Goal: Information Seeking & Learning: Compare options

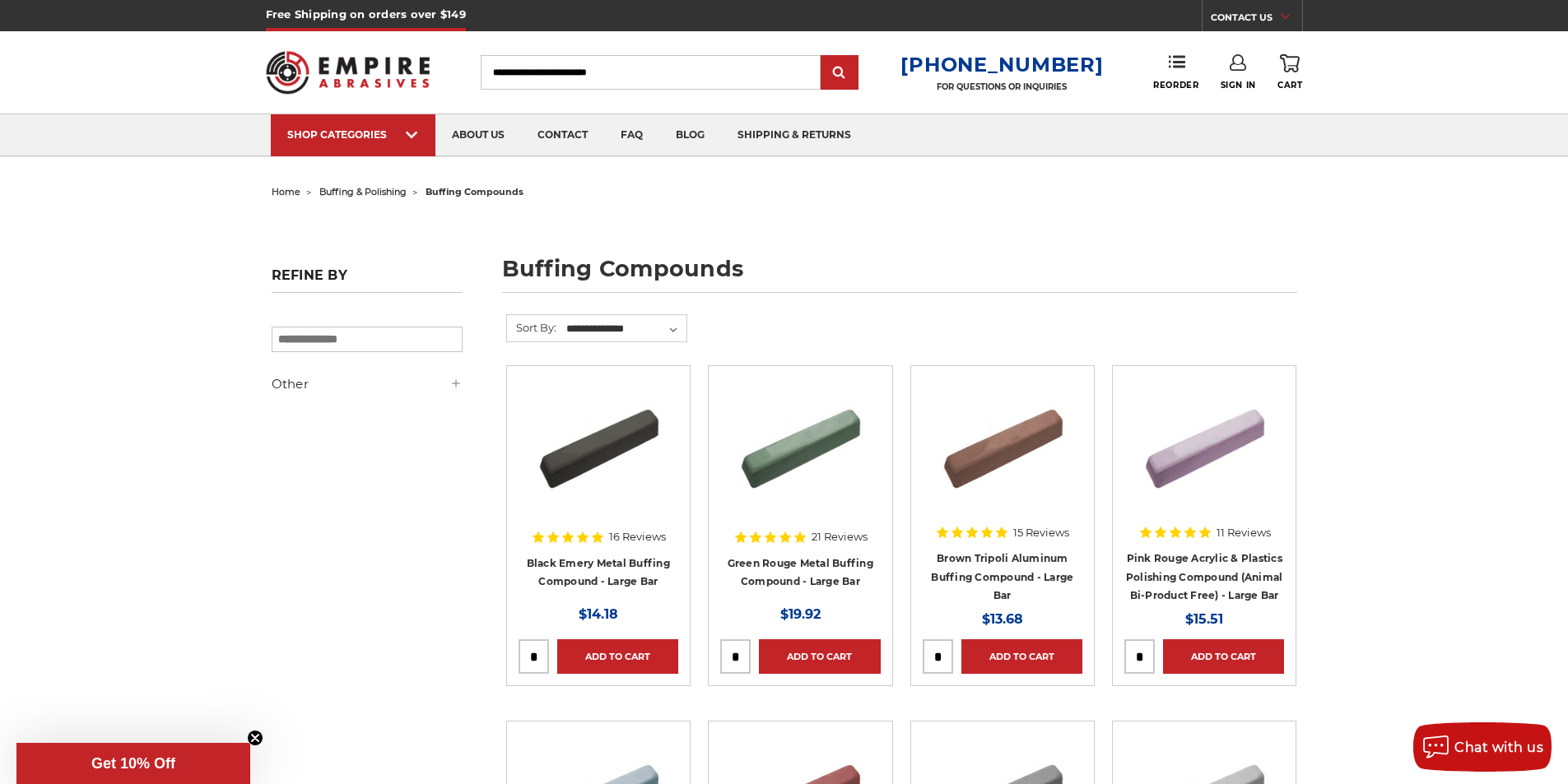
click at [618, 571] on h4 "Black Emery Metal Buffing Compound - Large Bar" at bounding box center [599, 576] width 160 height 46
click at [618, 583] on link "Black Emery Metal Buffing Compound - Large Bar" at bounding box center [599, 572] width 143 height 31
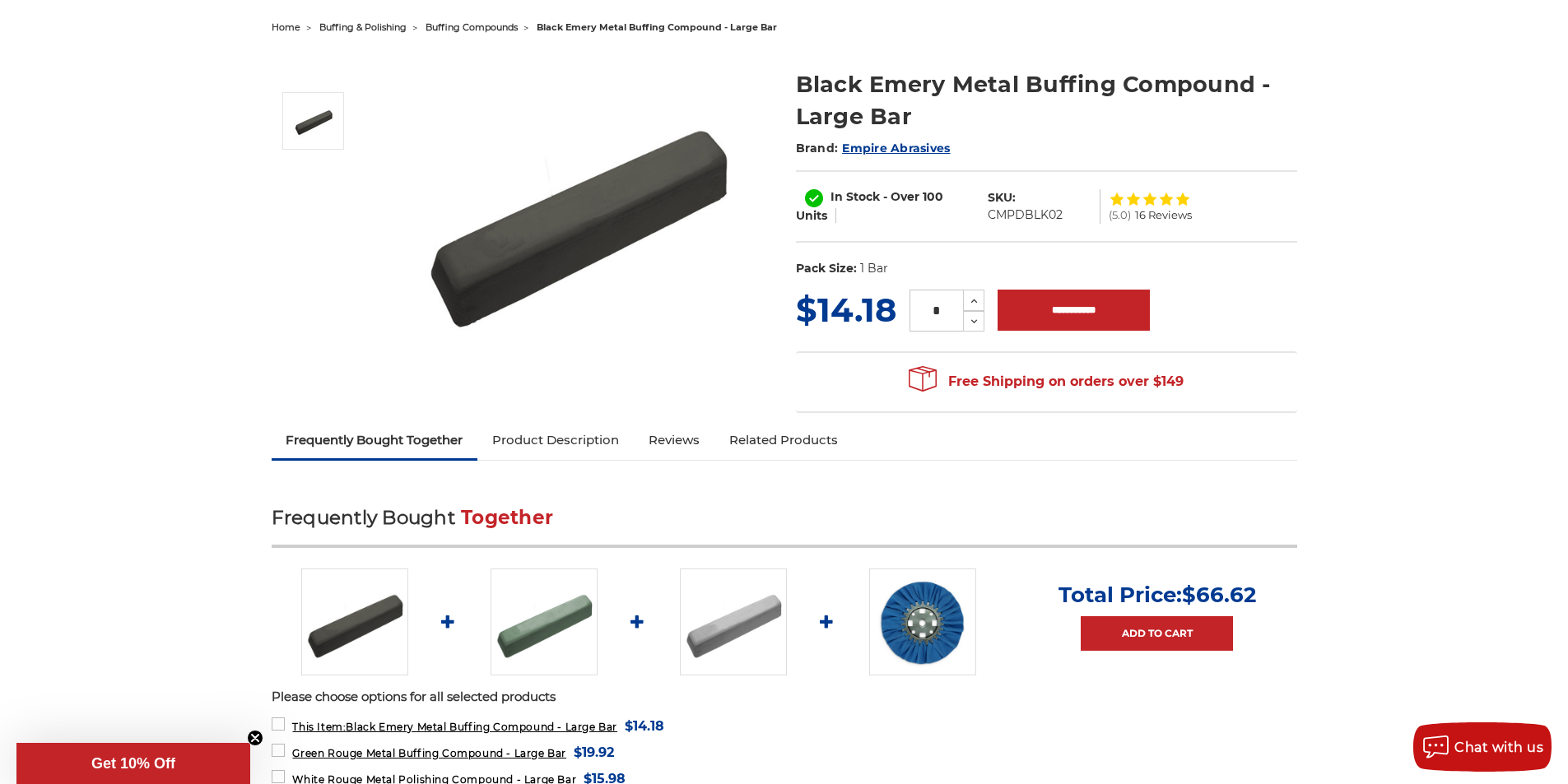
click at [589, 439] on link "Product Description" at bounding box center [555, 440] width 156 height 36
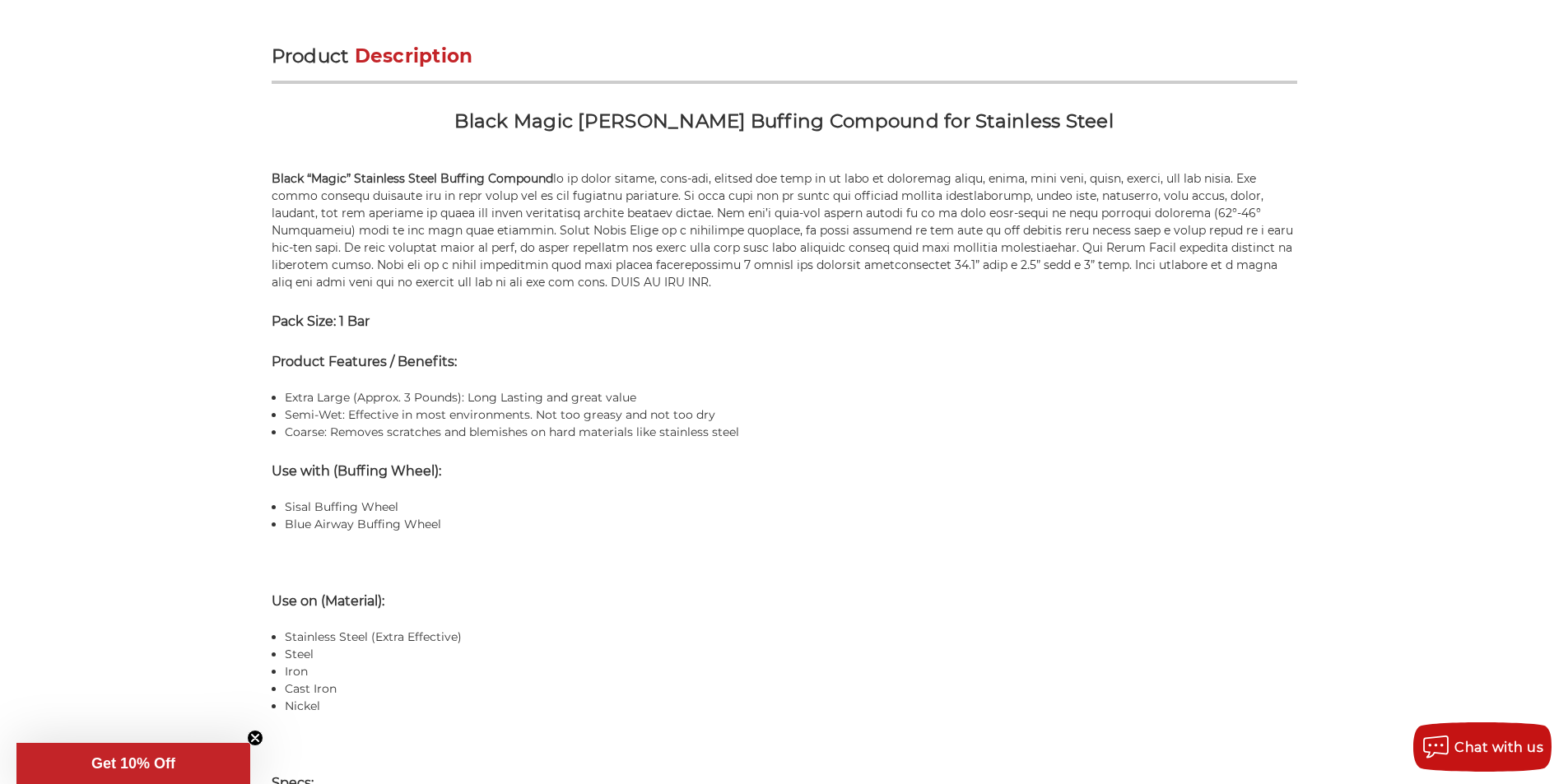
scroll to position [1008, 0]
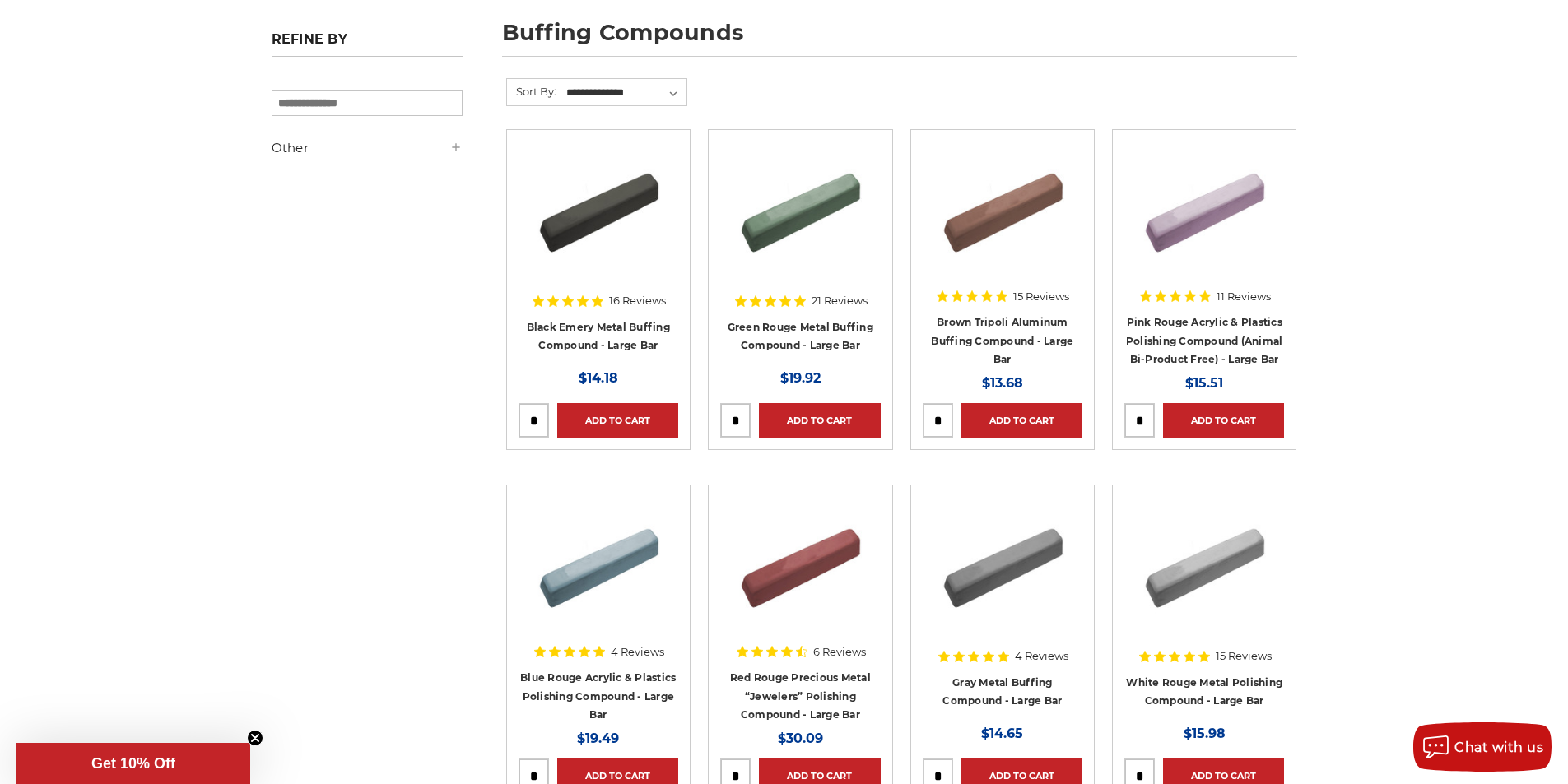
scroll to position [247, 0]
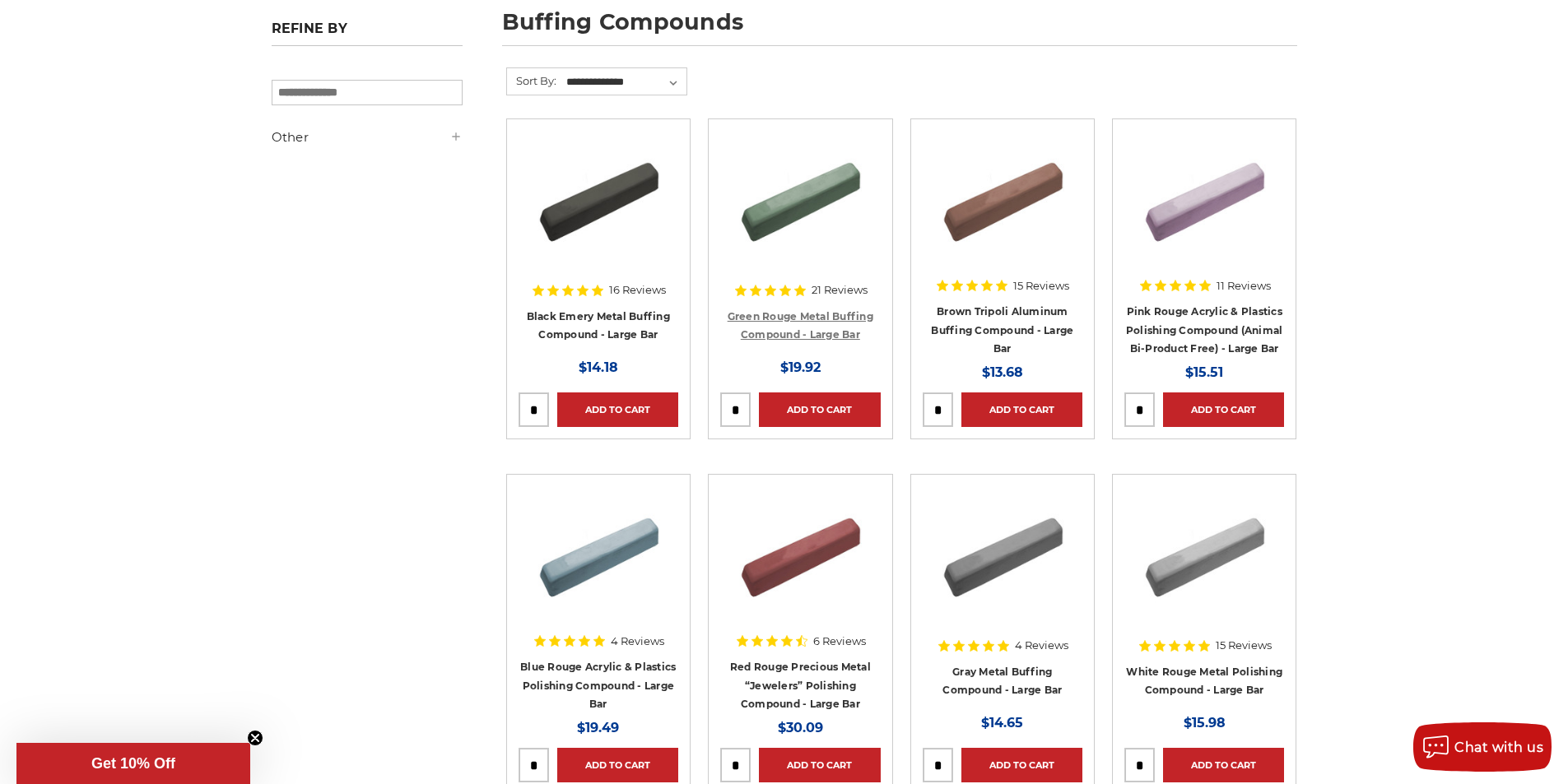
click at [833, 336] on link "Green Rouge Metal Buffing Compound - Large Bar" at bounding box center [800, 325] width 146 height 31
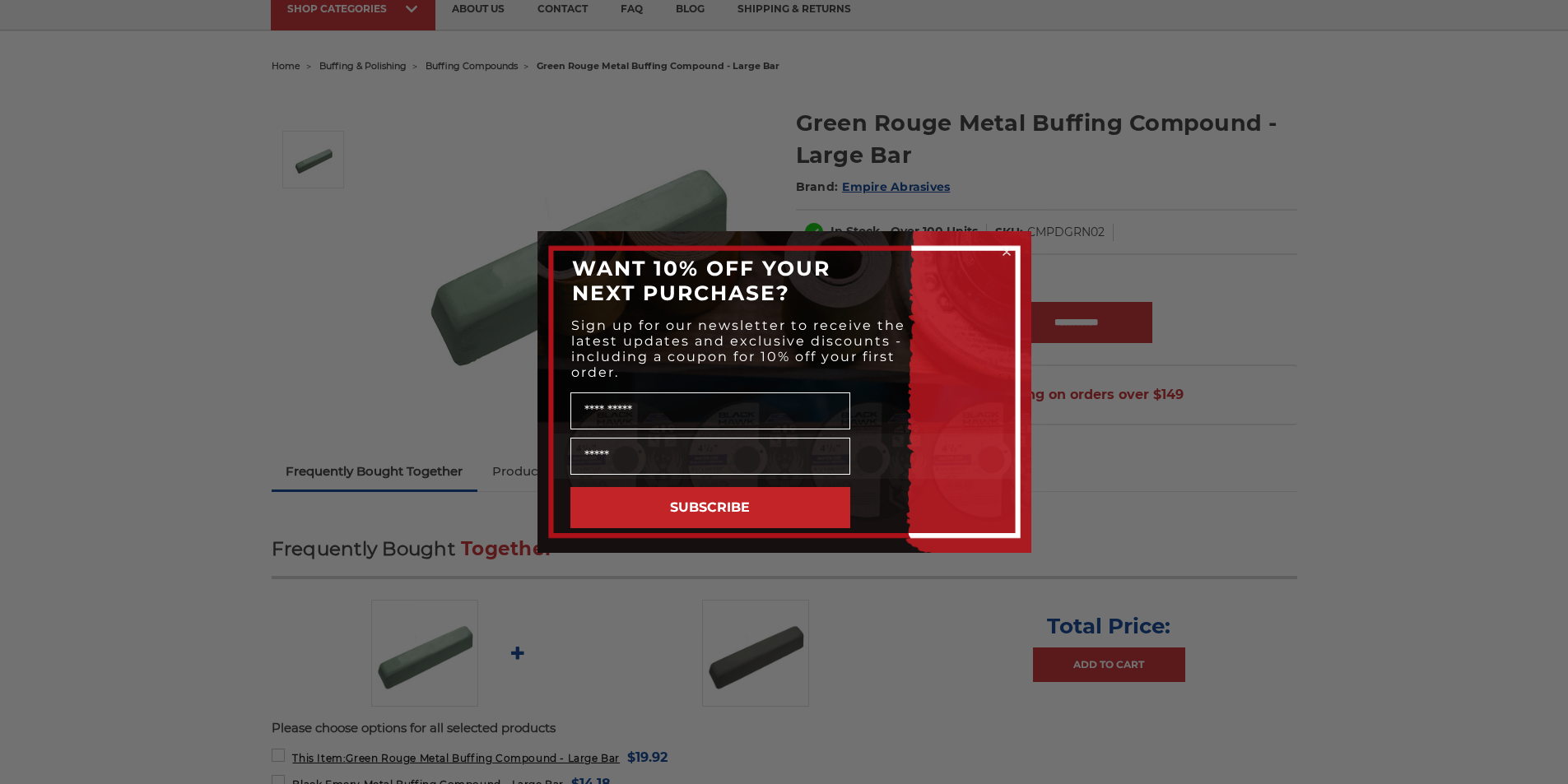
scroll to position [165, 0]
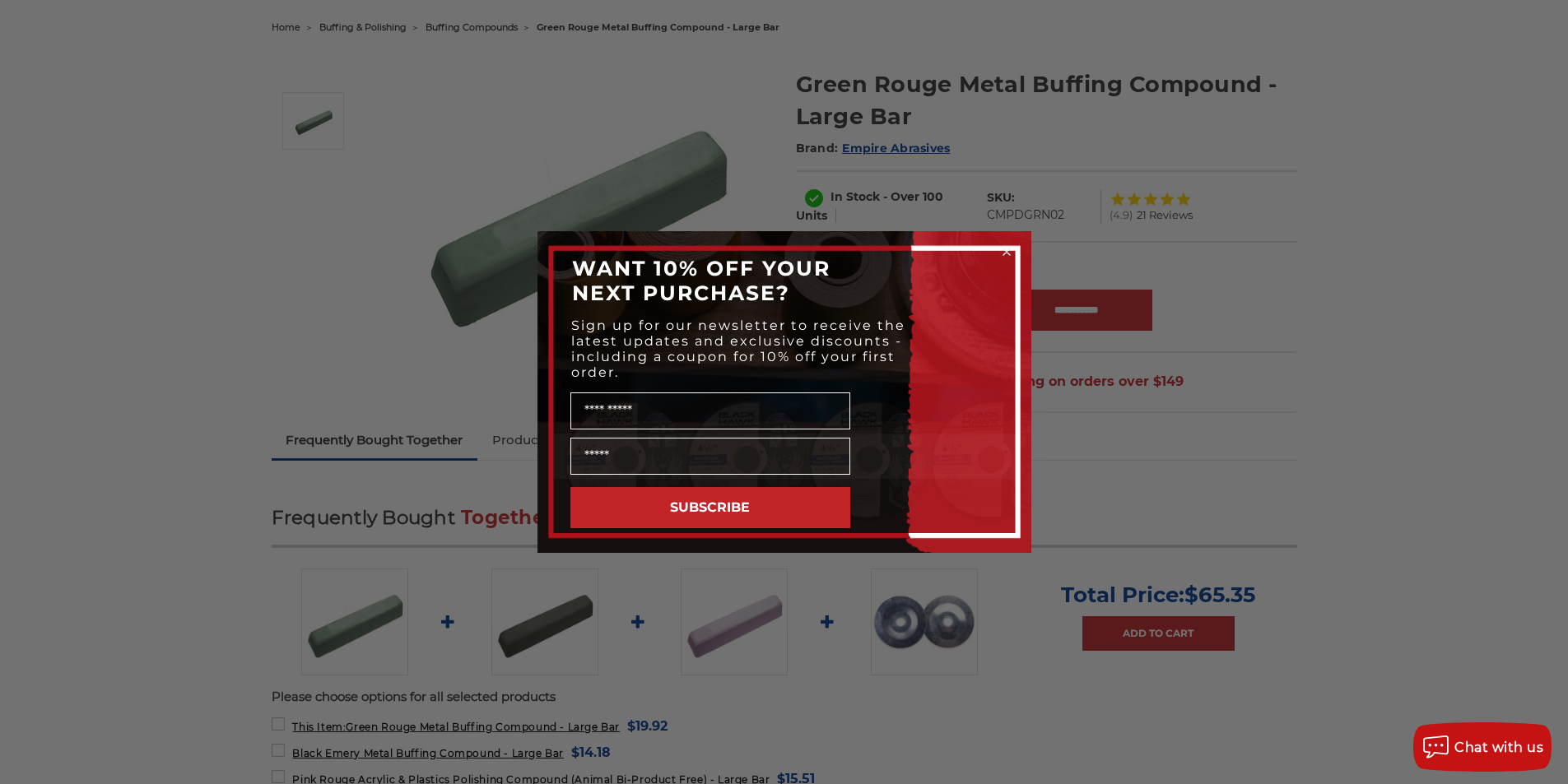
click at [1000, 247] on circle "Close dialog" at bounding box center [1006, 252] width 15 height 15
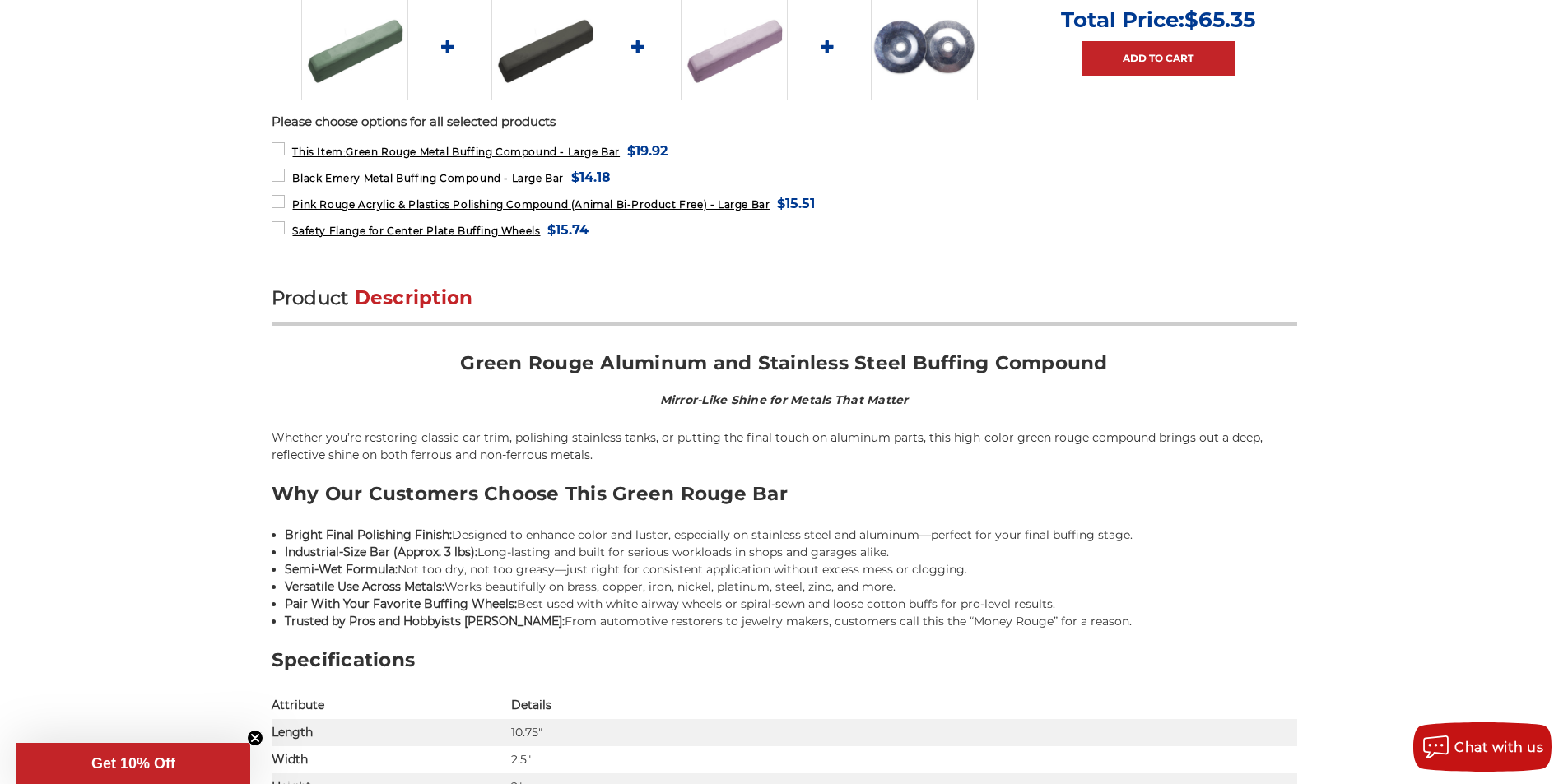
scroll to position [823, 0]
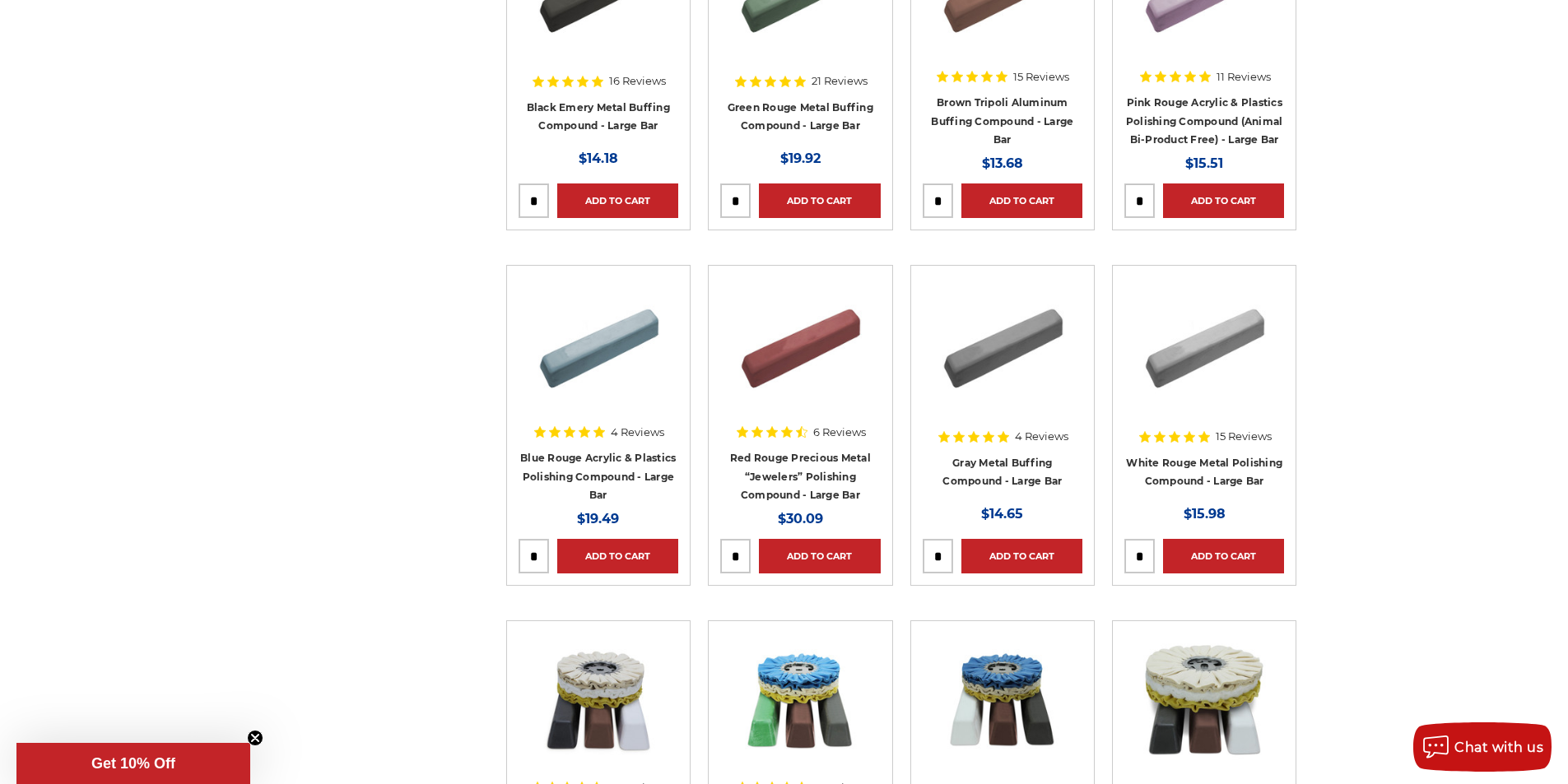
scroll to position [494, 0]
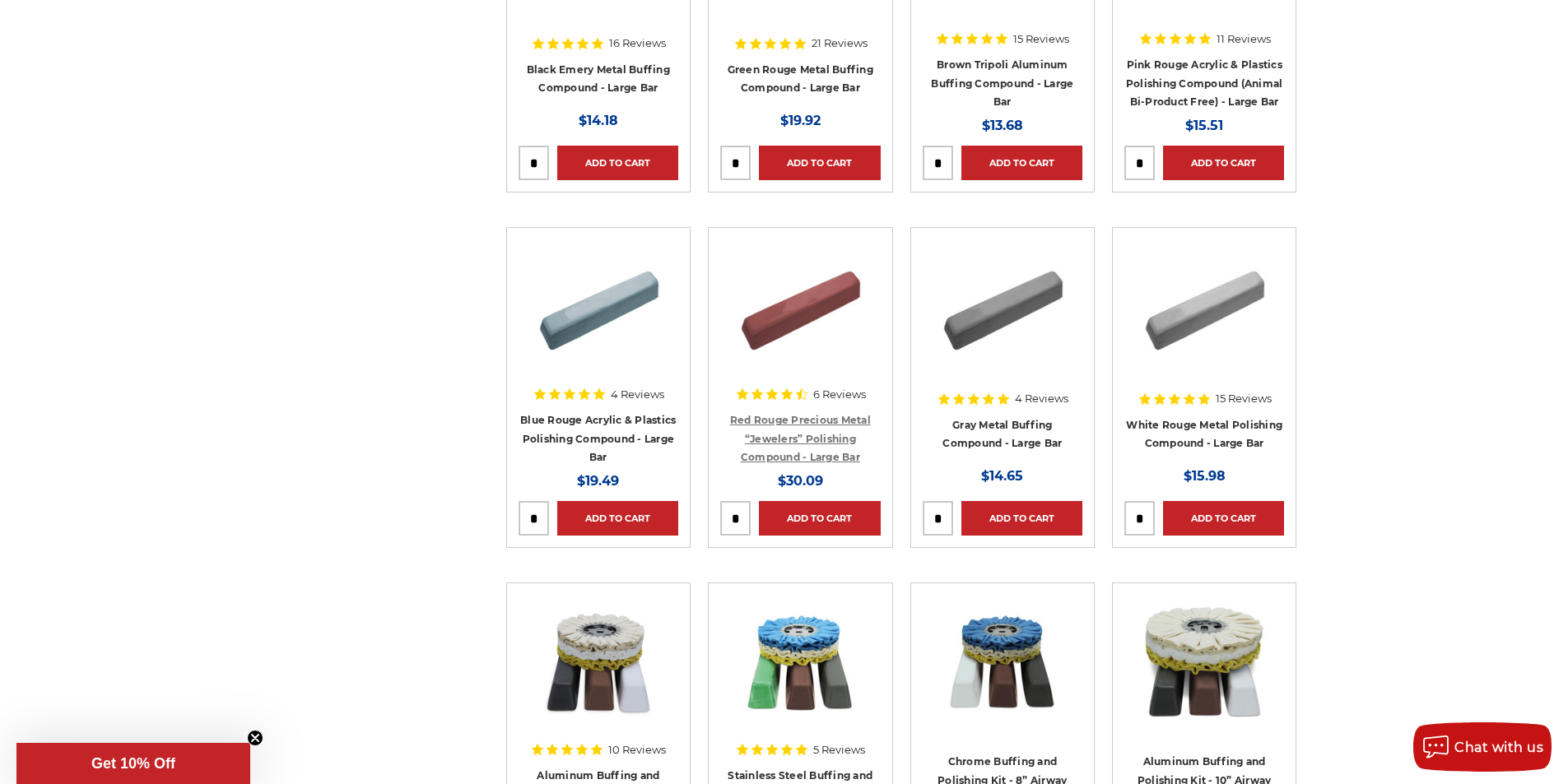
click at [785, 439] on link "Red Rouge Precious Metal “Jewelers” Polishing Compound - Large Bar" at bounding box center [800, 438] width 141 height 49
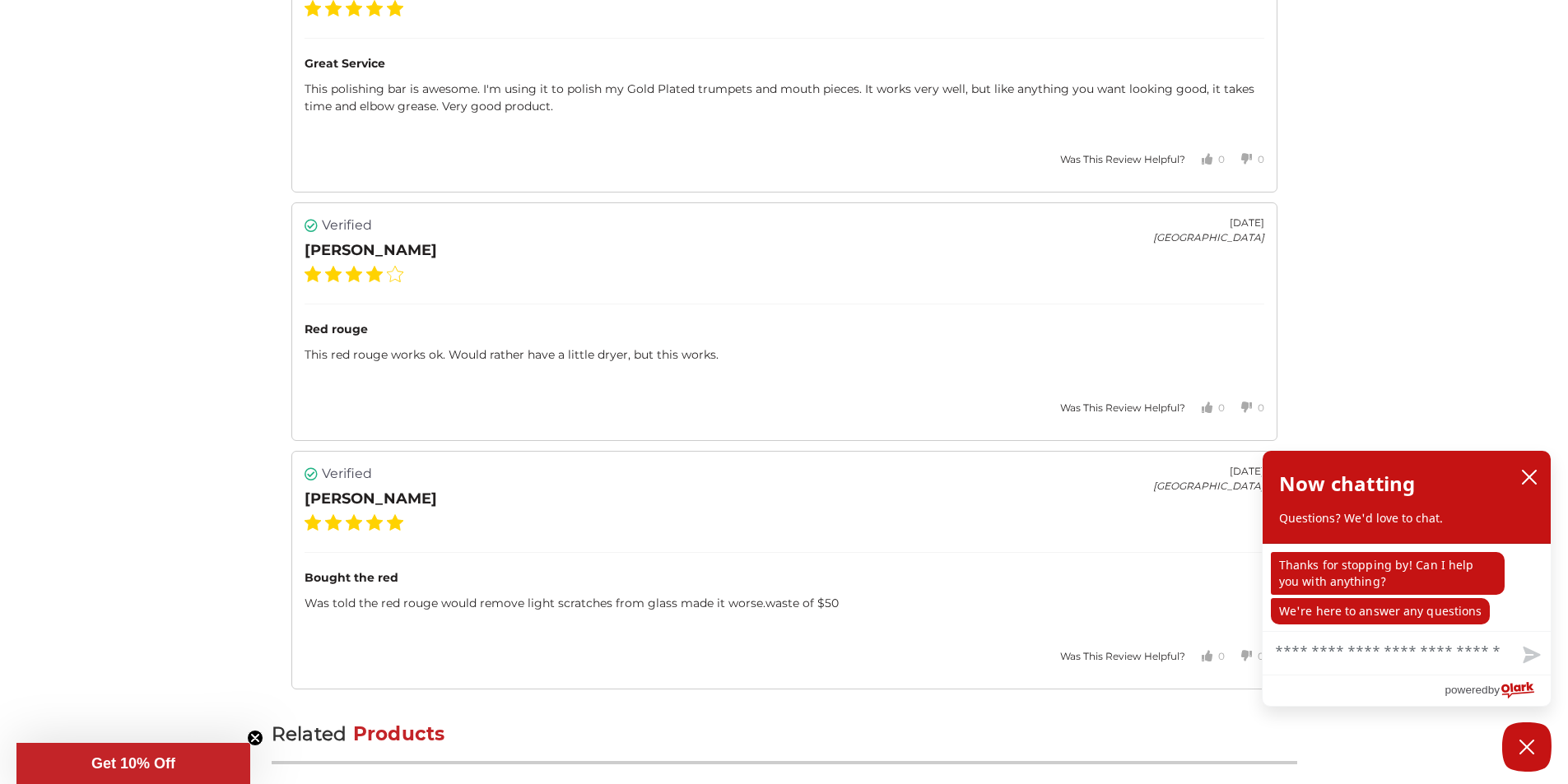
scroll to position [3455, 0]
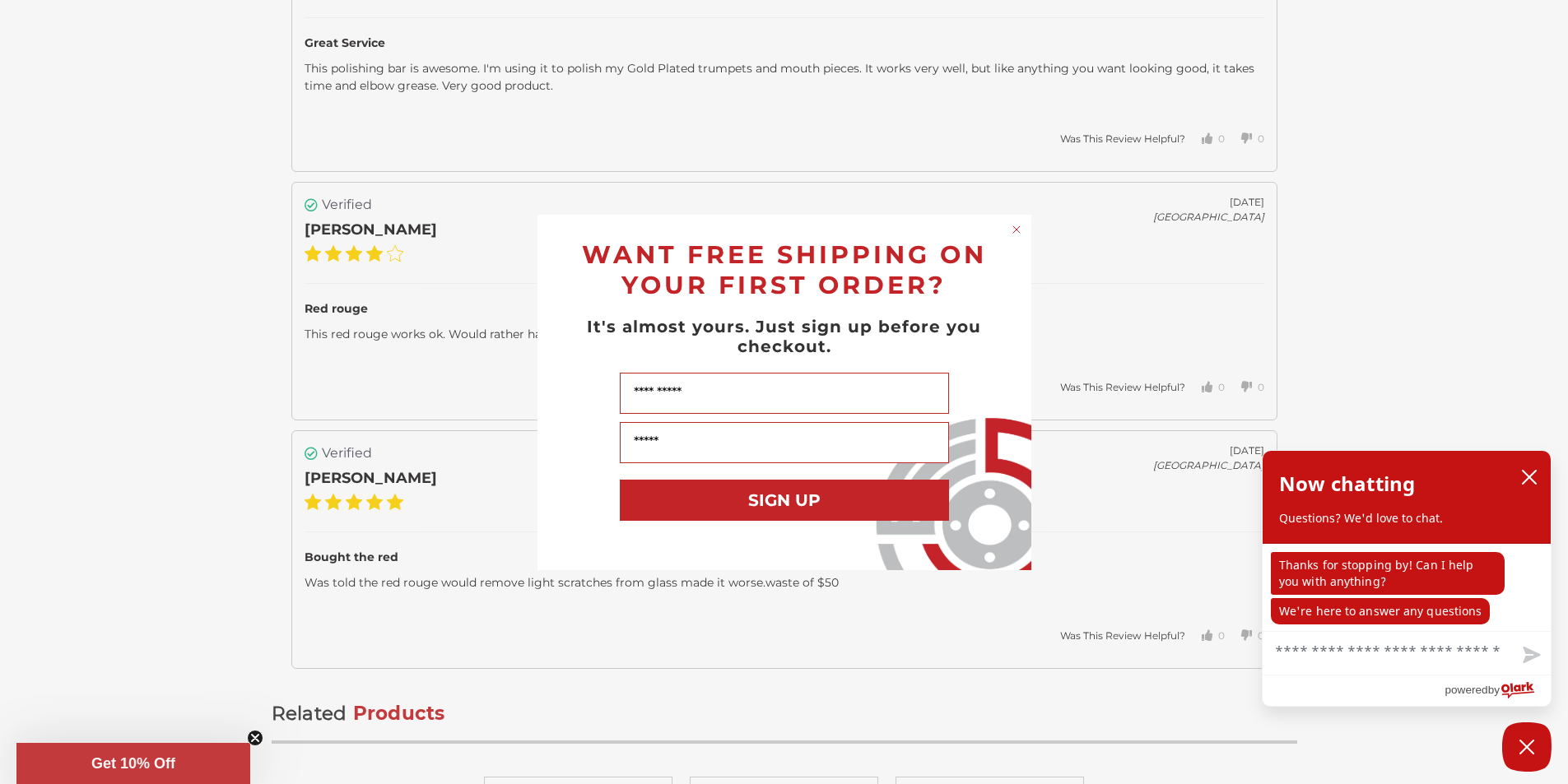
drag, startPoint x: 1020, startPoint y: 228, endPoint x: 711, endPoint y: 271, distance: 312.0
click at [1020, 228] on circle "Close dialog" at bounding box center [1016, 228] width 15 height 15
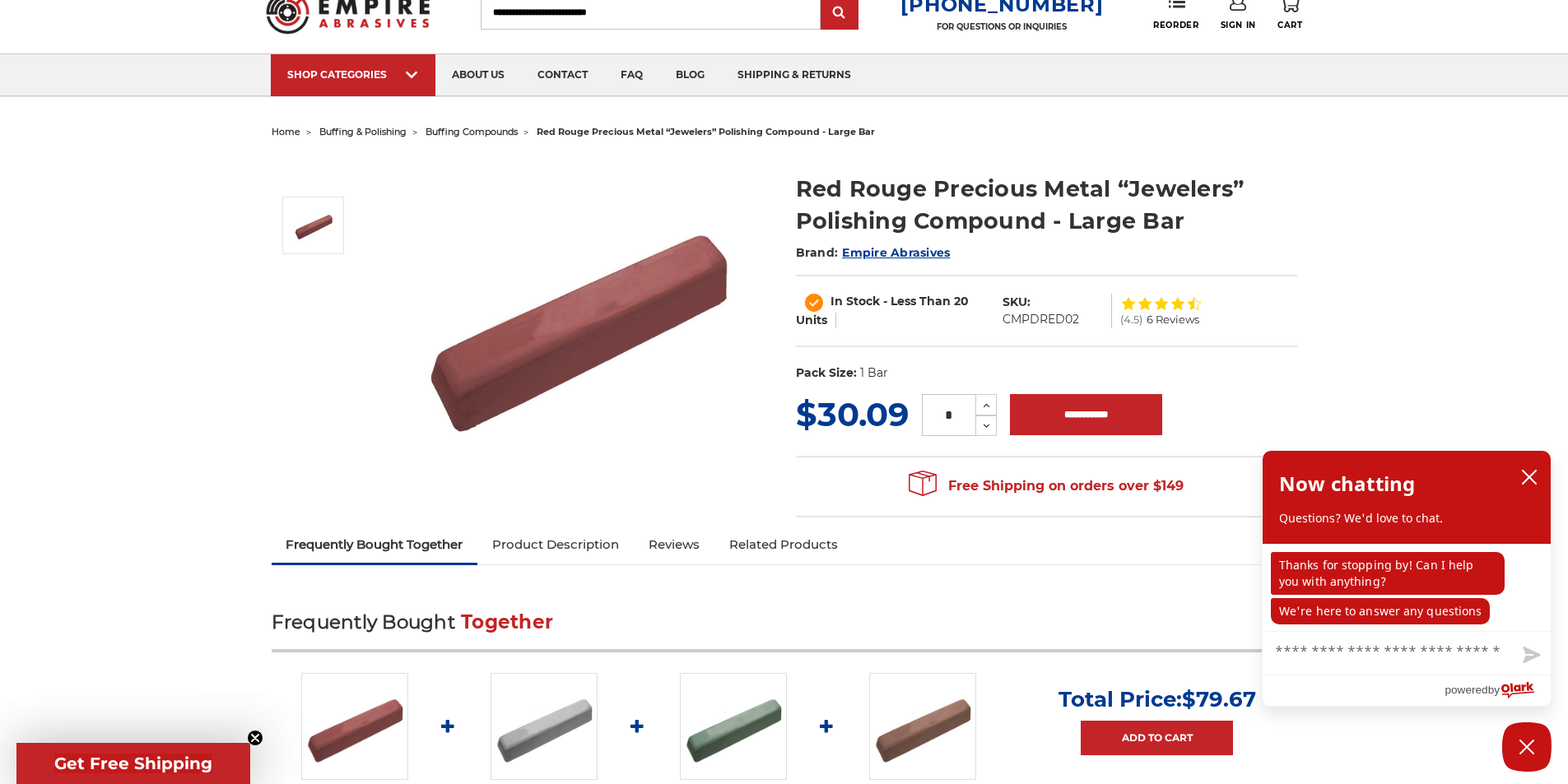
scroll to position [0, 0]
